Goal: Navigation & Orientation: Go to known website

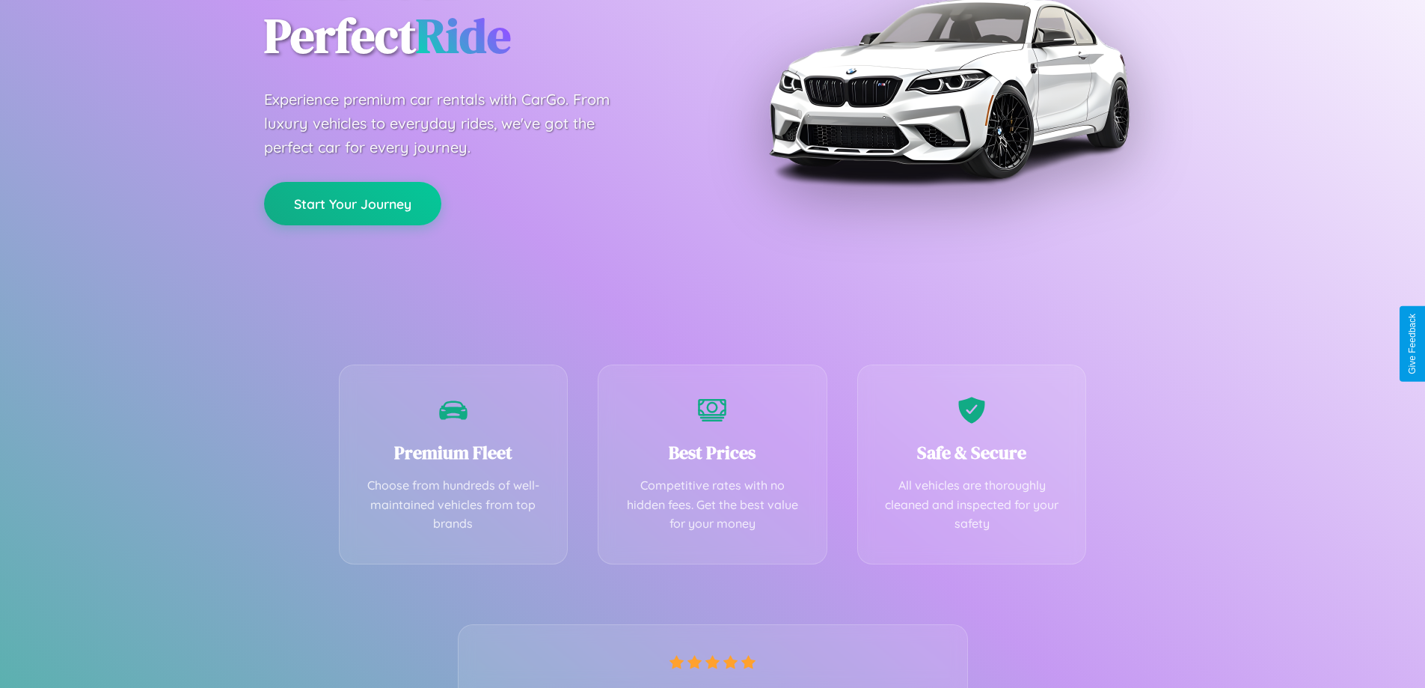
scroll to position [295, 0]
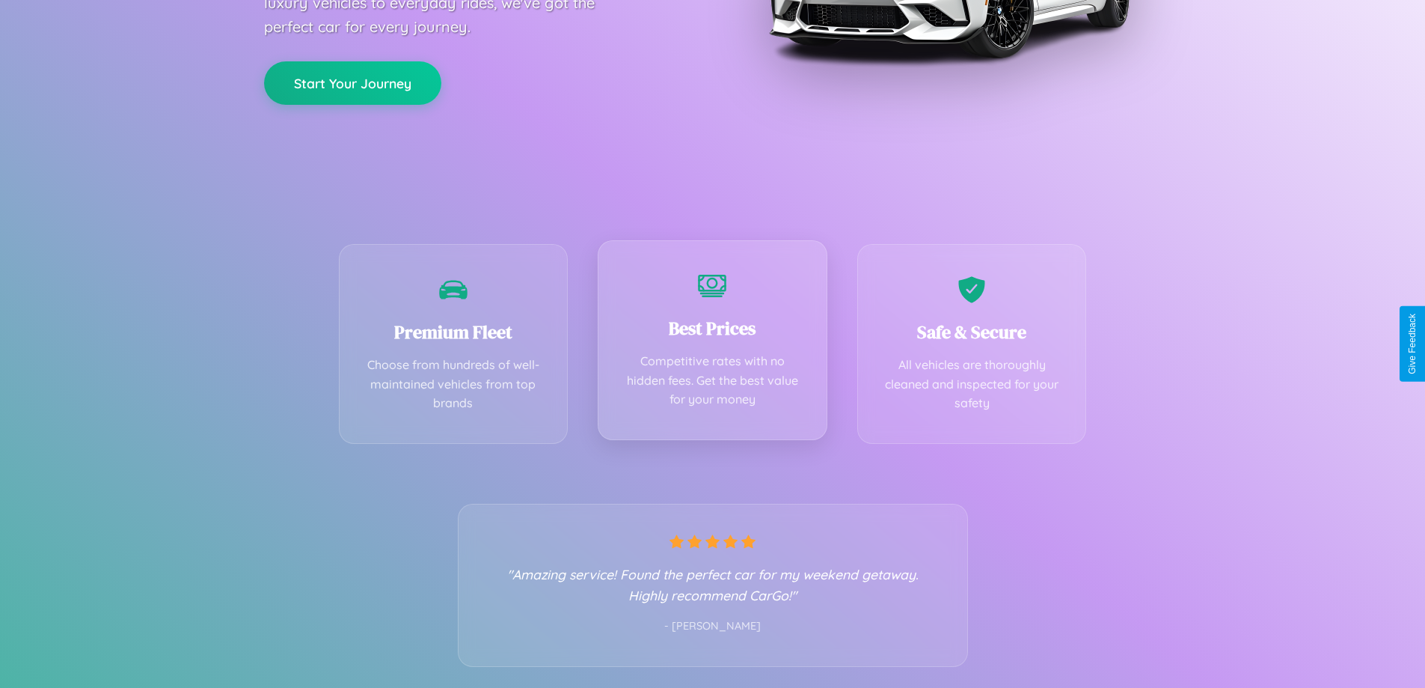
click at [712, 343] on div "Best Prices Competitive rates with no hidden fees. Get the best value for your …" at bounding box center [713, 340] width 230 height 200
click at [352, 82] on button "Start Your Journey" at bounding box center [352, 81] width 177 height 43
click at [352, 81] on button "Start Your Journey" at bounding box center [352, 81] width 177 height 43
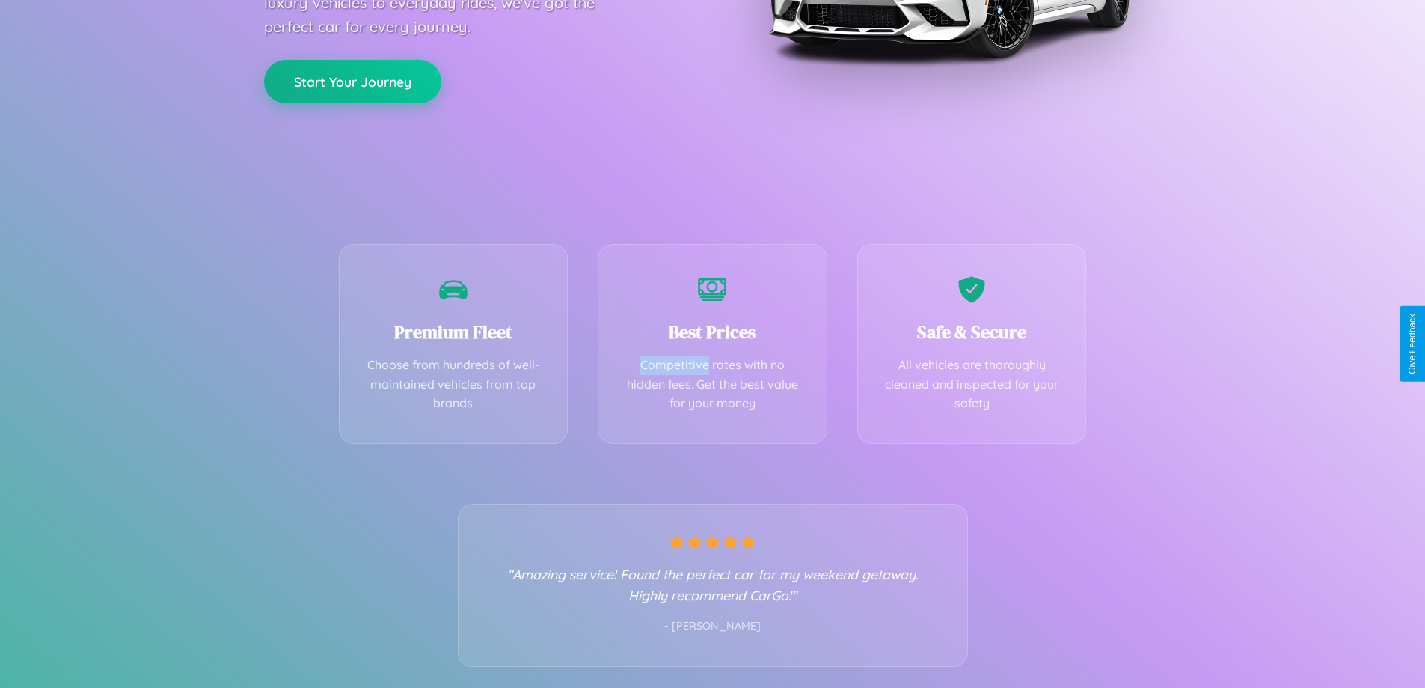
click at [352, 81] on button "Start Your Journey" at bounding box center [352, 81] width 177 height 43
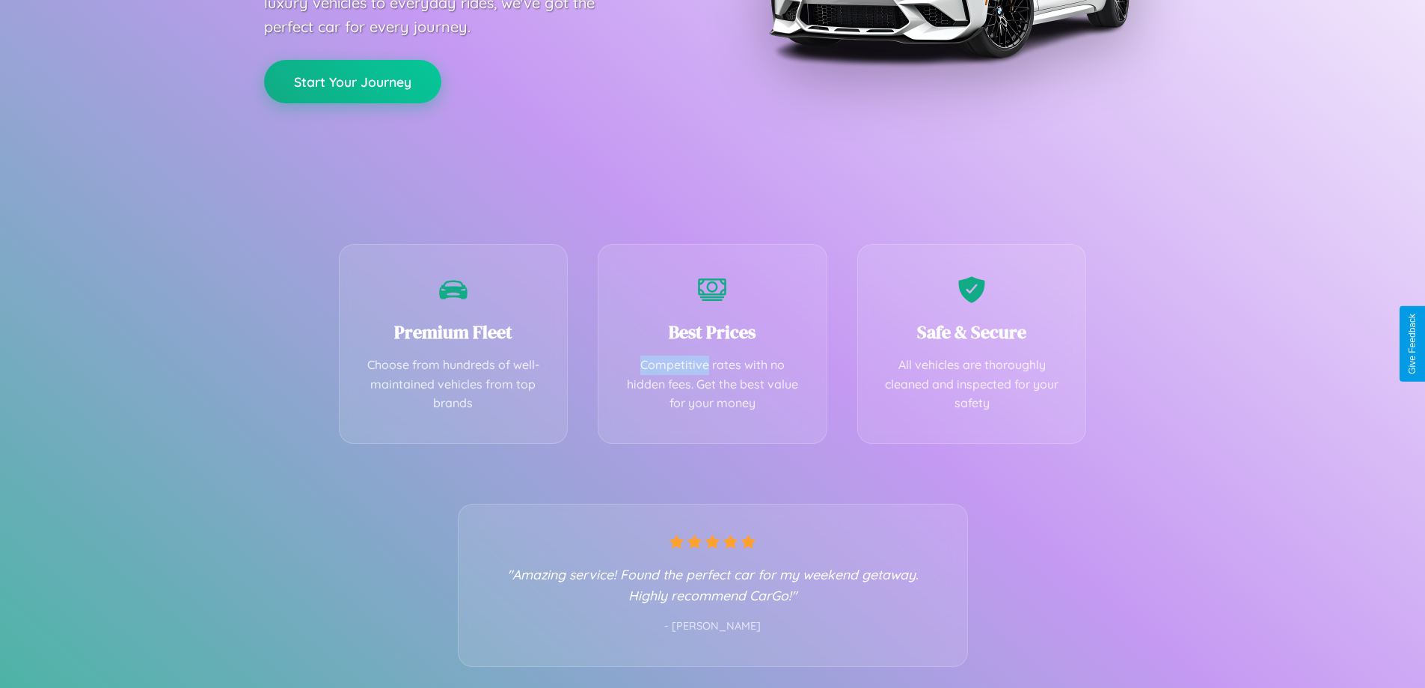
click at [352, 81] on button "Start Your Journey" at bounding box center [352, 81] width 177 height 43
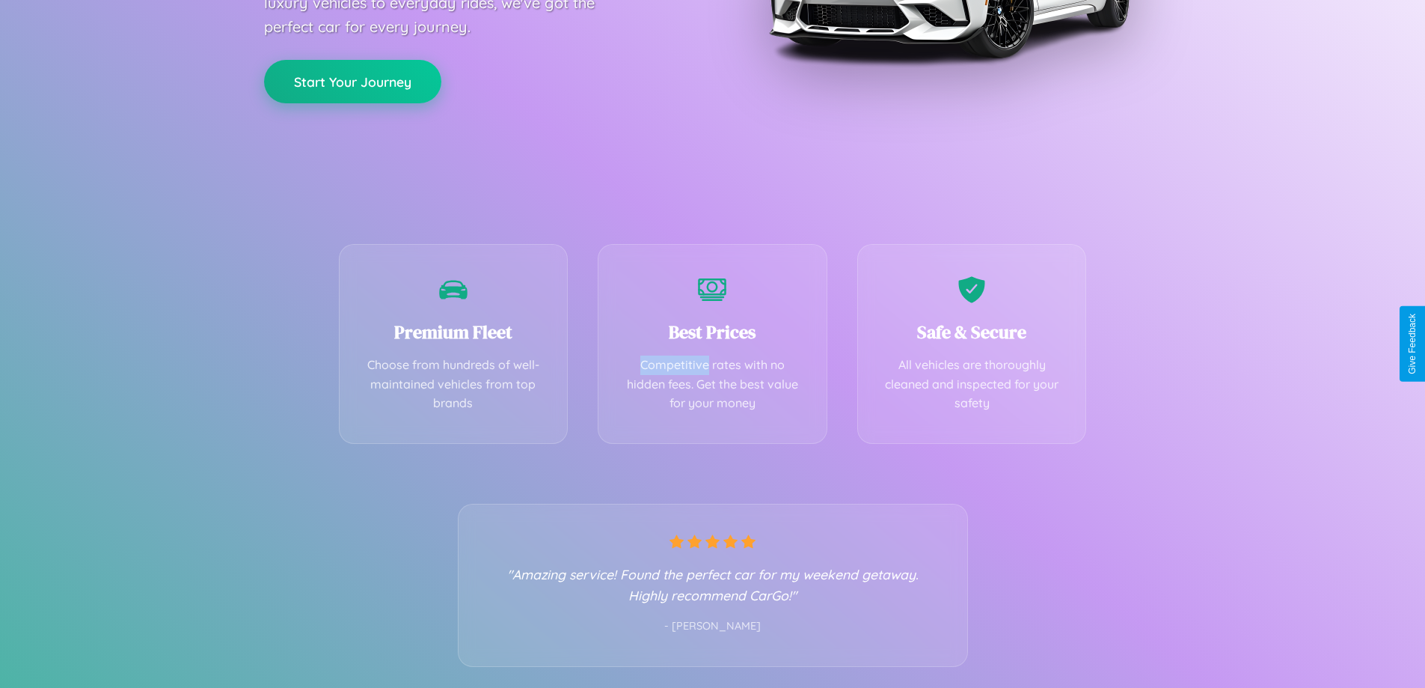
click at [352, 81] on button "Start Your Journey" at bounding box center [352, 81] width 177 height 43
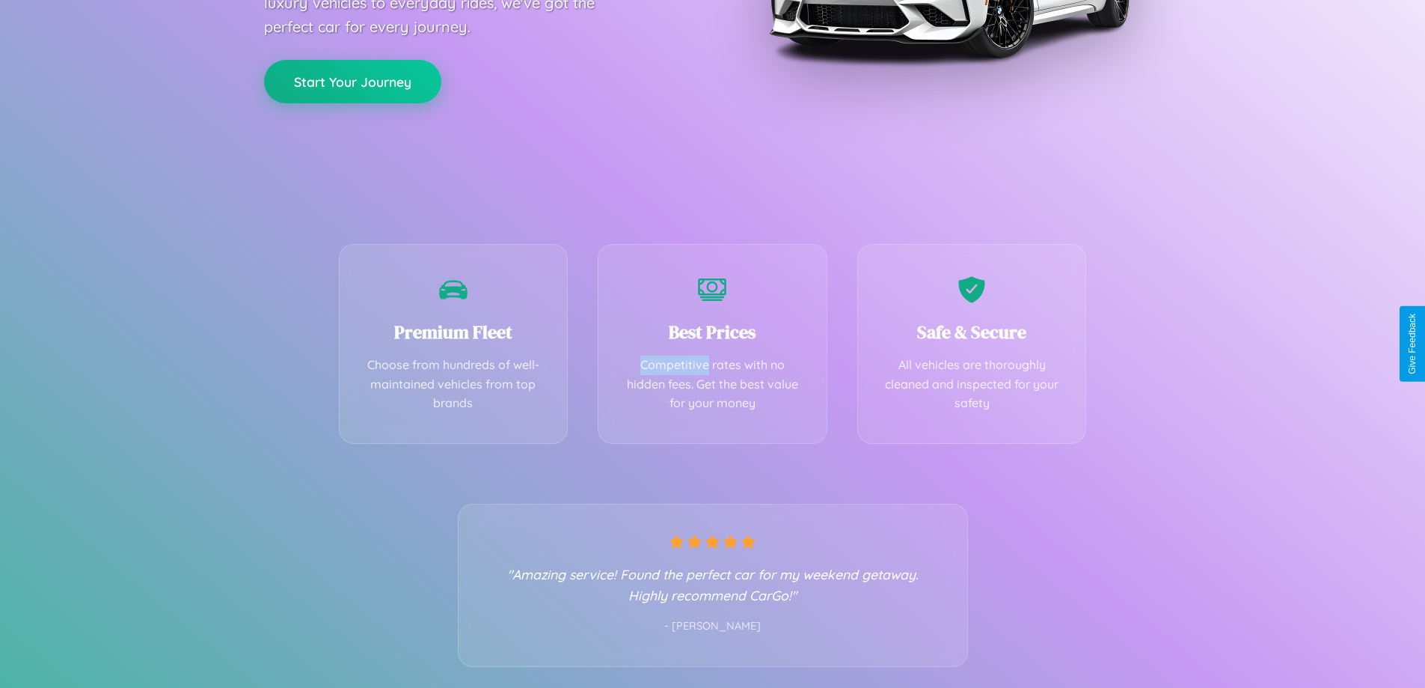
click at [352, 81] on button "Start Your Journey" at bounding box center [352, 81] width 177 height 43
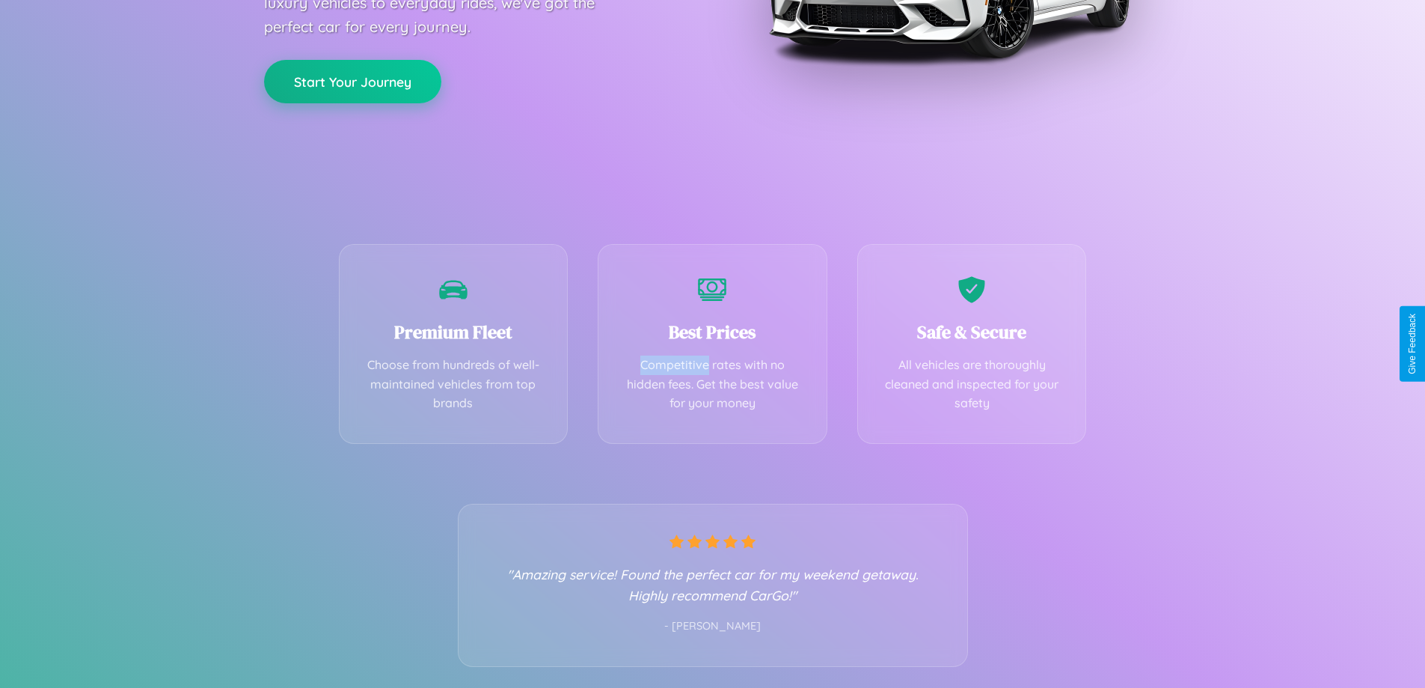
click at [352, 81] on button "Start Your Journey" at bounding box center [352, 81] width 177 height 43
